Goal: Register for event/course

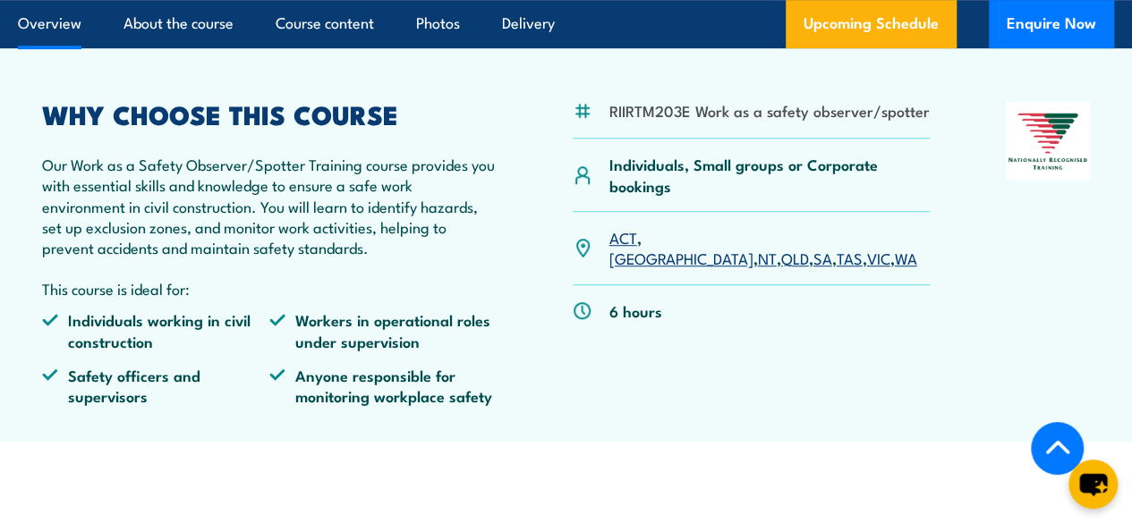
scroll to position [447, 0]
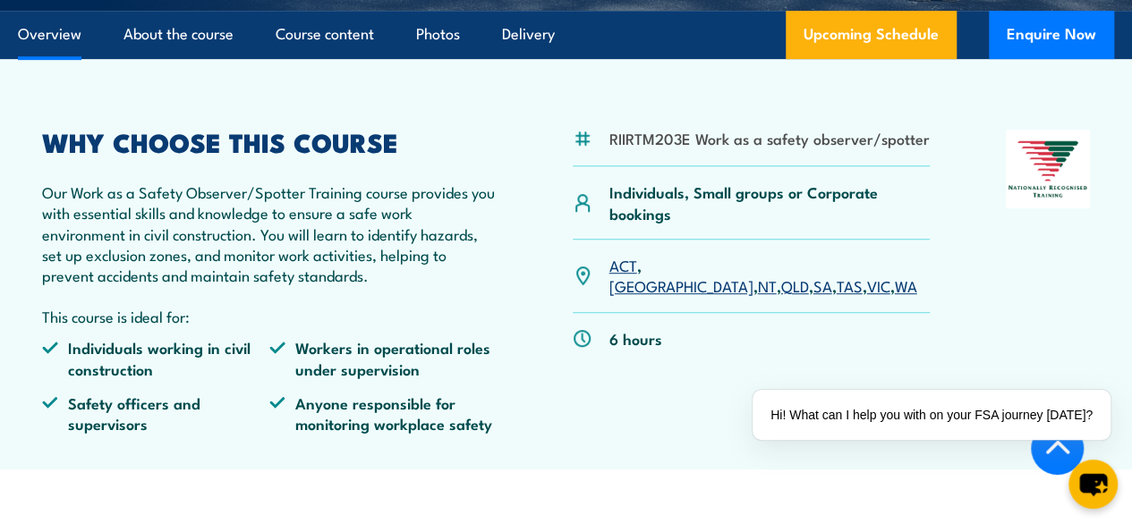
click at [660, 296] on link "[GEOGRAPHIC_DATA]" at bounding box center [681, 285] width 144 height 21
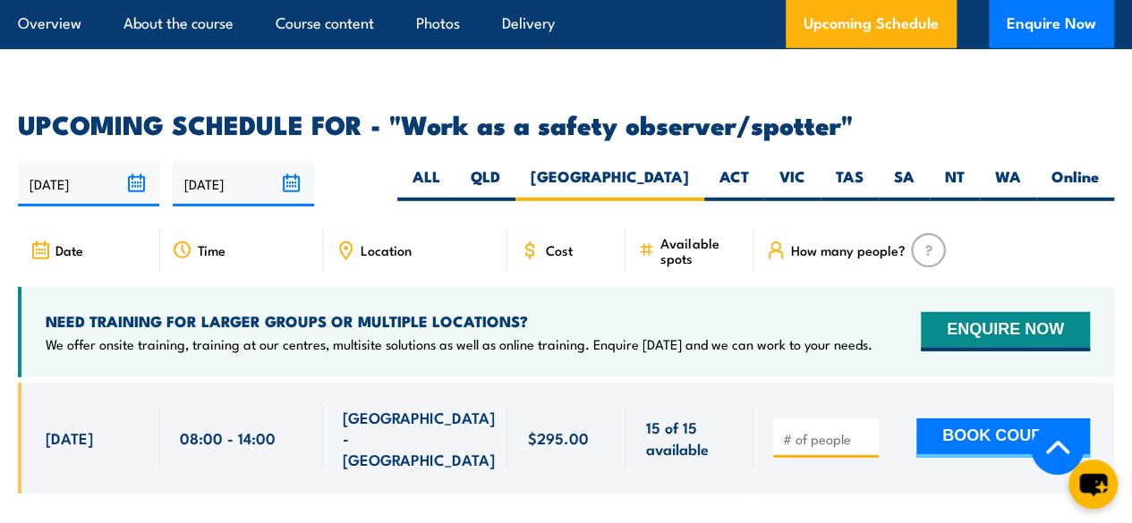
scroll to position [2618, 0]
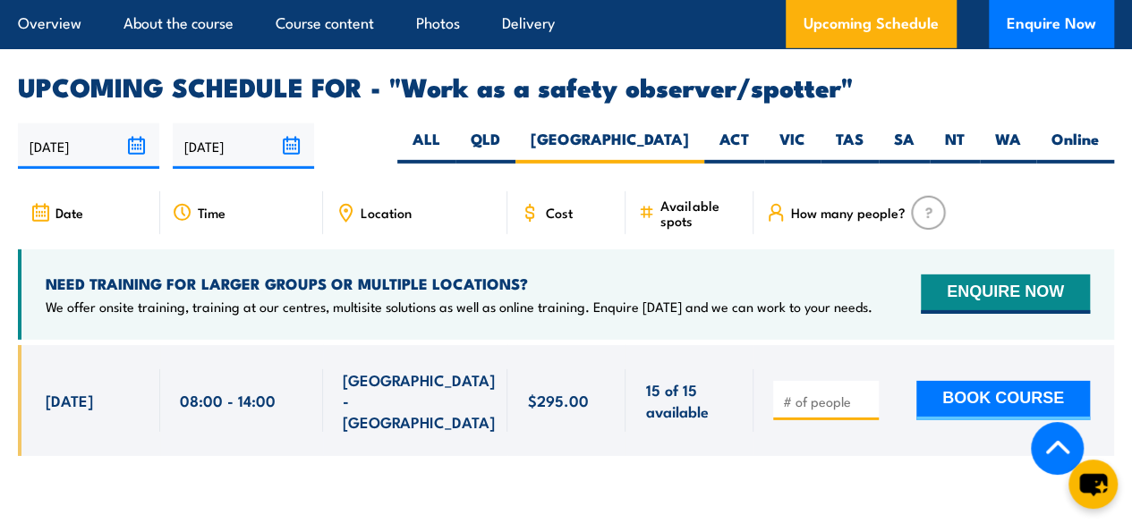
click at [792, 405] on input "number" at bounding box center [827, 402] width 89 height 18
click at [861, 403] on input "1" at bounding box center [827, 402] width 89 height 18
click at [862, 402] on input "2" at bounding box center [827, 402] width 89 height 18
type input "3"
click at [862, 402] on input "3" at bounding box center [827, 402] width 89 height 18
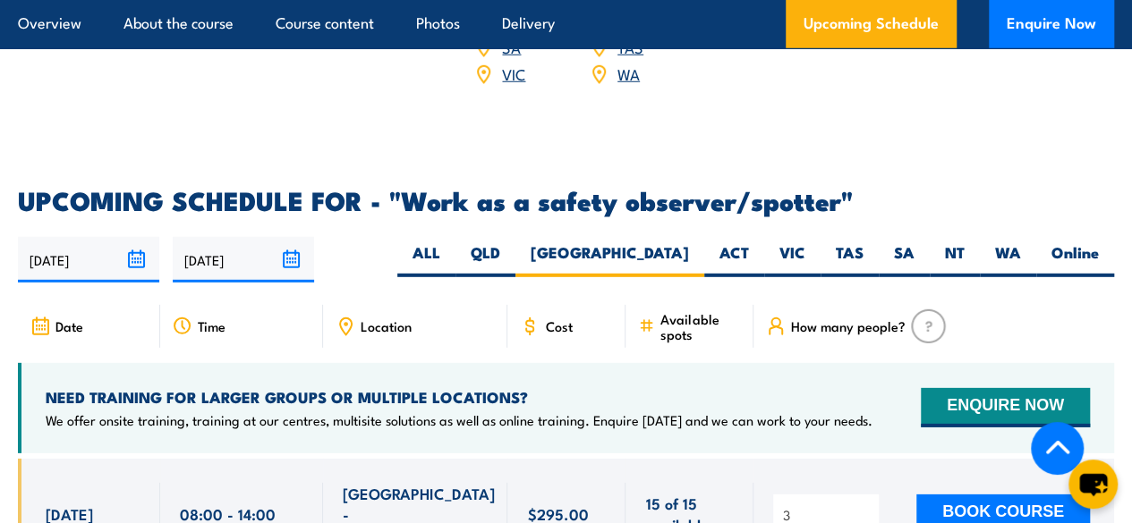
scroll to position [2594, 0]
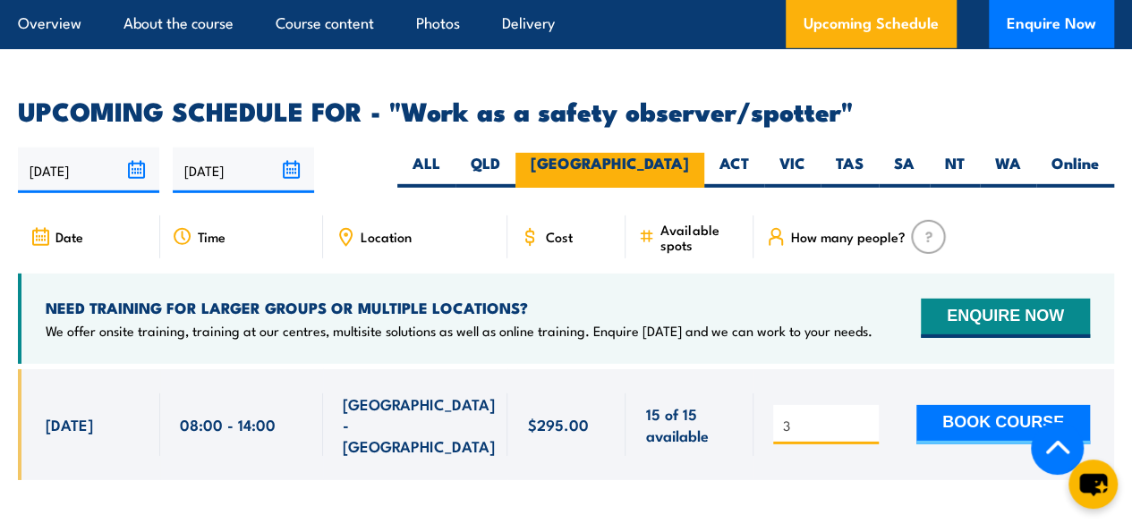
click at [656, 185] on label "[GEOGRAPHIC_DATA]" at bounding box center [609, 170] width 189 height 35
click at [689, 165] on input "[GEOGRAPHIC_DATA]" at bounding box center [695, 159] width 12 height 12
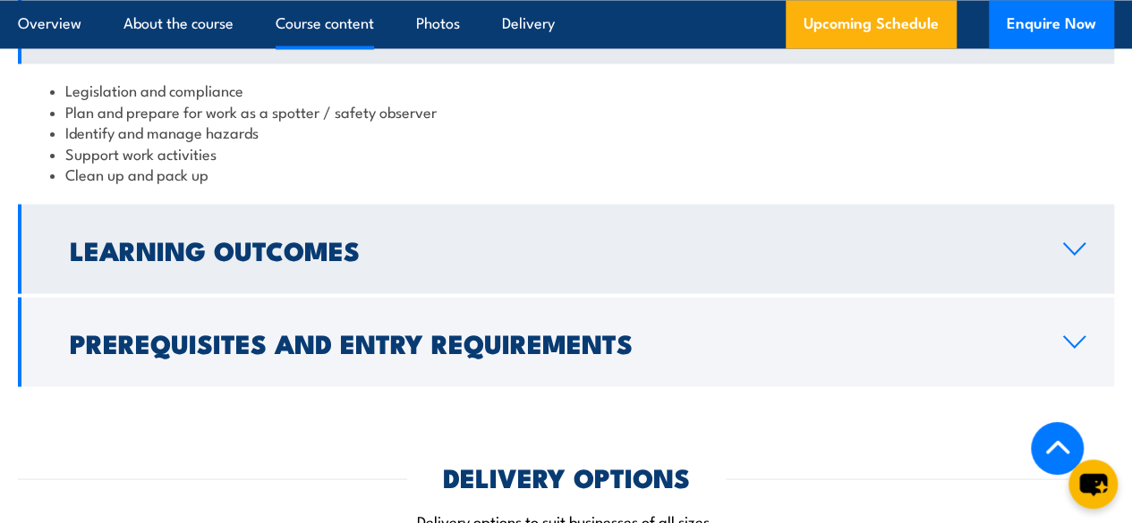
scroll to position [1610, 0]
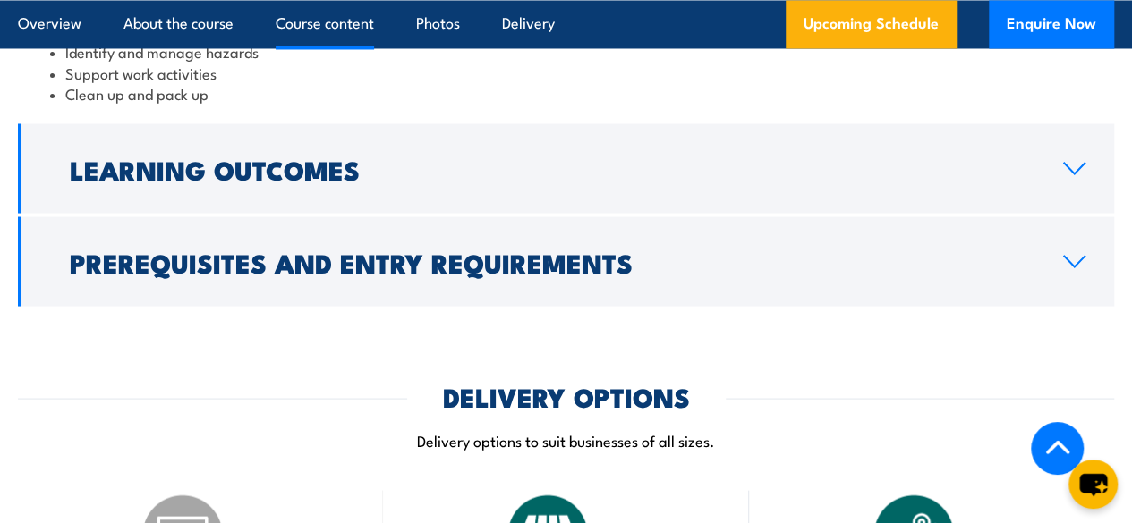
scroll to position [1700, 0]
